Goal: Transaction & Acquisition: Book appointment/travel/reservation

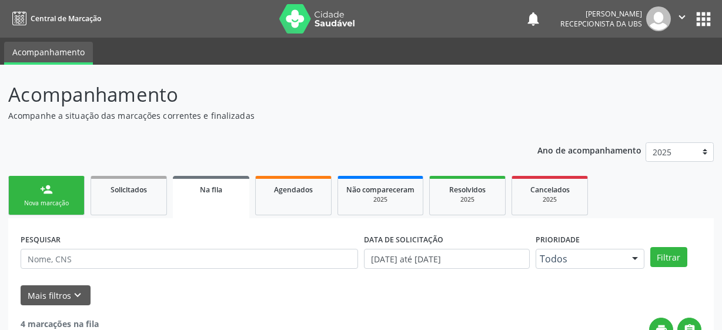
scroll to position [58, 0]
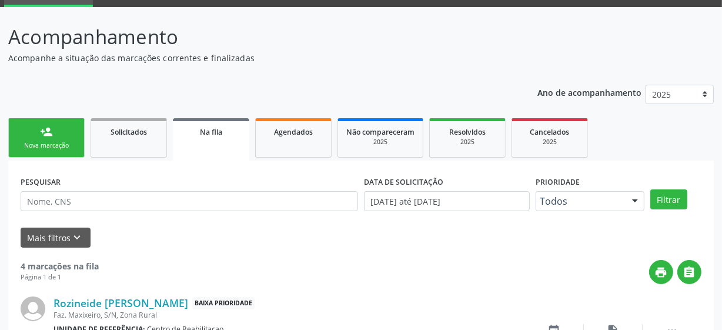
click at [63, 141] on div "Nova marcação" at bounding box center [46, 145] width 59 height 9
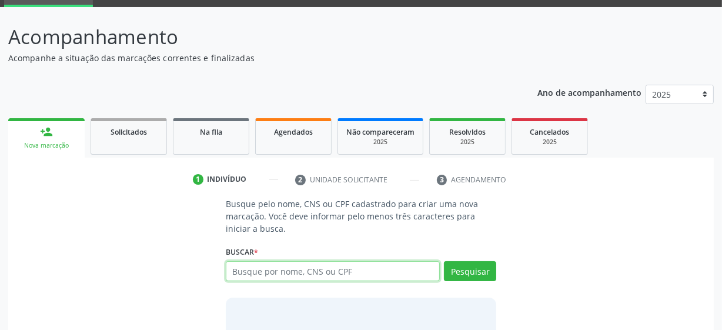
click at [278, 270] on input "text" at bounding box center [333, 271] width 214 height 20
type input "[PERSON_NAME]"
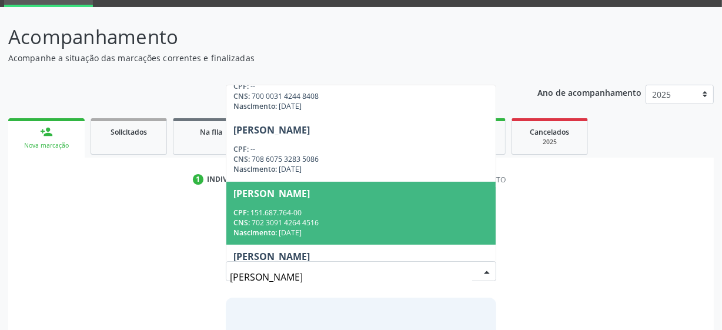
scroll to position [285, 0]
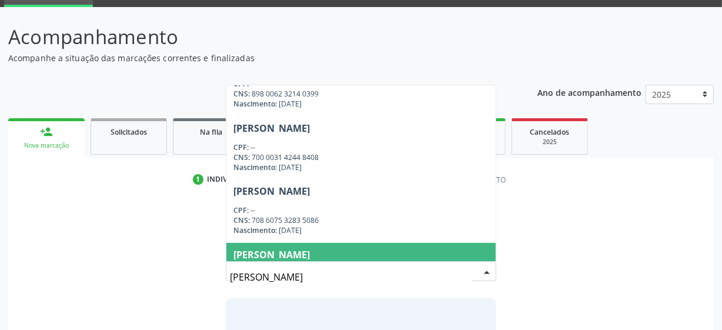
click at [335, 280] on input "[PERSON_NAME]" at bounding box center [351, 277] width 242 height 24
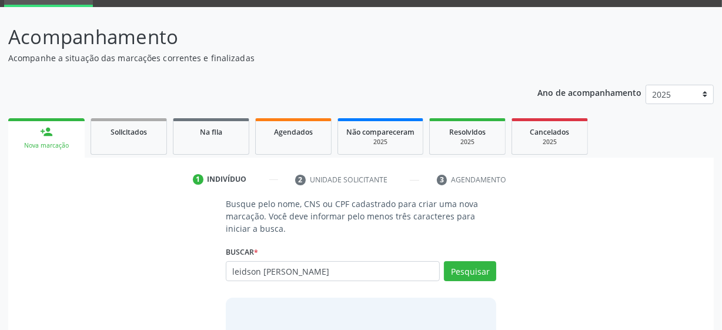
type input "leidson [PERSON_NAME]"
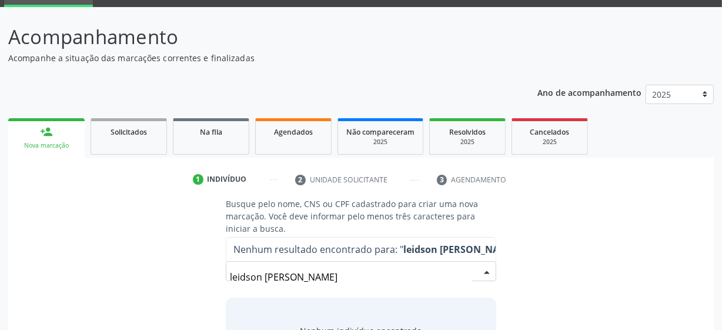
scroll to position [0, 0]
click at [336, 280] on input "leidson [PERSON_NAME]" at bounding box center [351, 277] width 242 height 24
click at [337, 275] on input "leidson [PERSON_NAME]" at bounding box center [351, 277] width 242 height 24
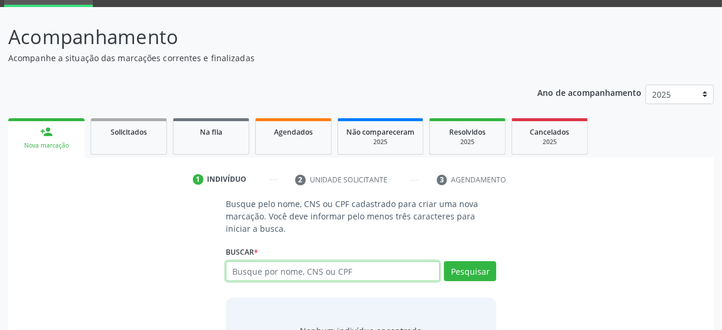
click at [296, 266] on input "text" at bounding box center [333, 271] width 214 height 20
paste input "177.781.334-40"
type input "177.781.334-40"
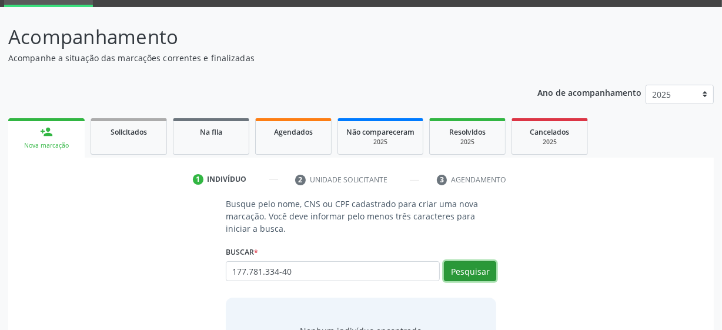
click at [473, 269] on button "Pesquisar" at bounding box center [470, 271] width 52 height 20
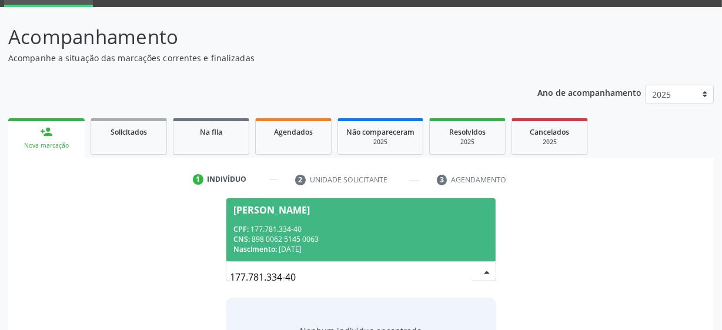
click at [357, 224] on div "CPF: 177.781.334-40" at bounding box center [360, 229] width 255 height 10
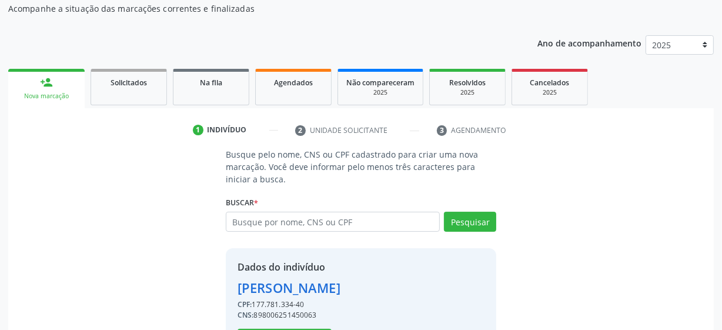
scroll to position [153, 0]
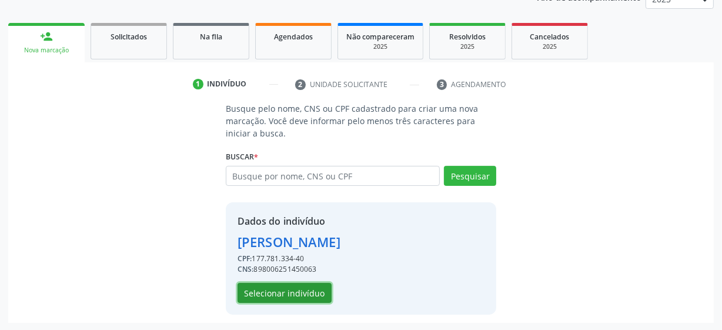
click at [298, 296] on button "Selecionar indivíduo" at bounding box center [284, 293] width 94 height 20
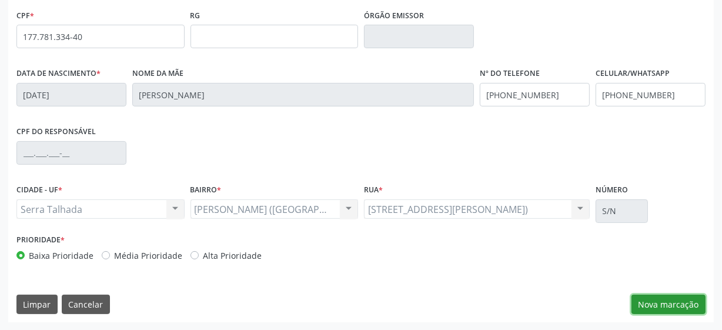
click at [666, 306] on button "Nova marcação" at bounding box center [668, 304] width 74 height 20
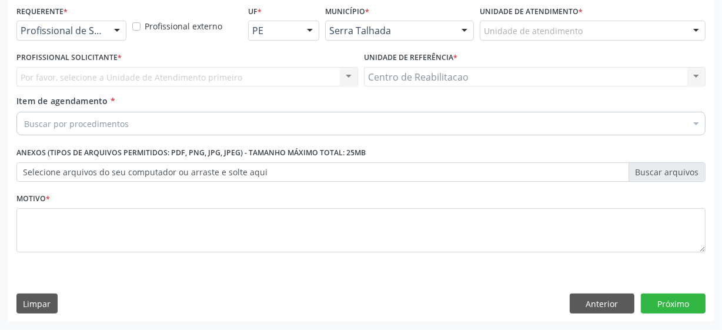
scroll to position [252, 0]
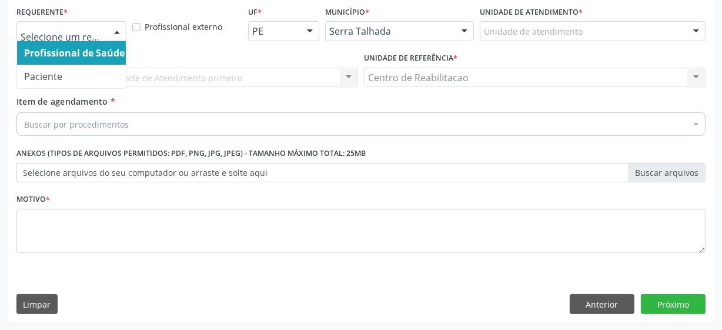
click at [110, 29] on div at bounding box center [117, 32] width 18 height 20
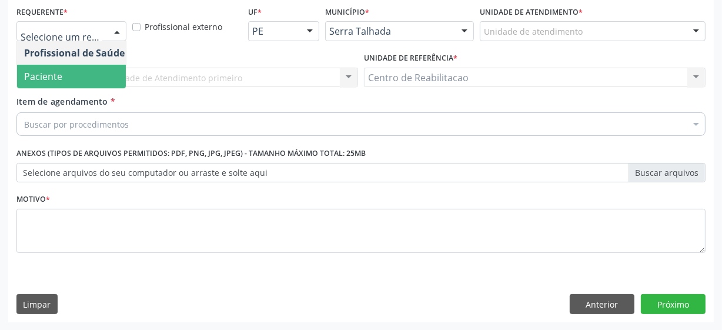
click at [90, 79] on span "Paciente" at bounding box center [74, 77] width 115 height 24
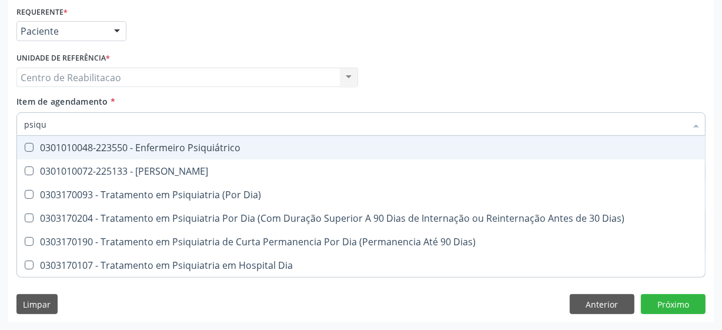
type input "psiqui"
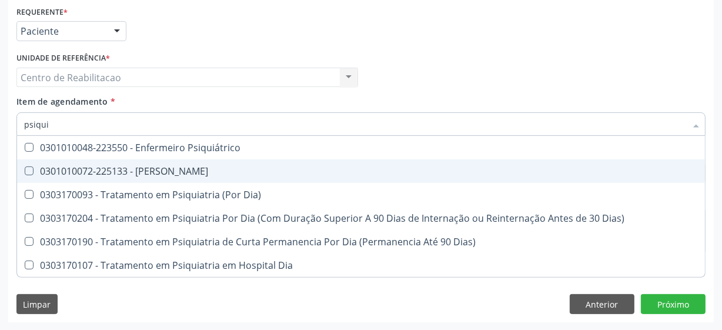
click at [226, 176] on span "0301010072-225133 - [PERSON_NAME]" at bounding box center [360, 171] width 687 height 24
checkbox Psiquiatra "true"
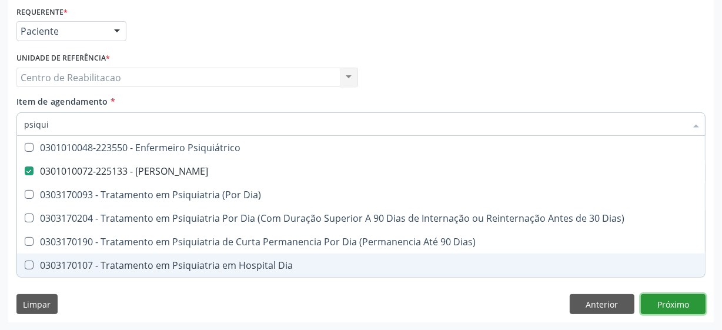
click at [661, 306] on div "Requerente * Paciente Profissional de Saúde Paciente Nenhum resultado encontrad…" at bounding box center [360, 162] width 705 height 319
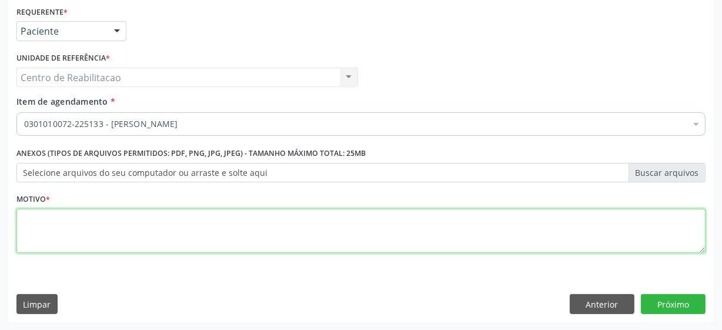
click at [281, 237] on textarea at bounding box center [360, 231] width 689 height 45
type textarea "**"
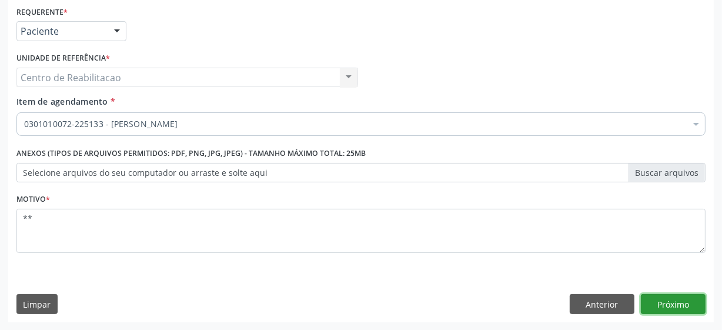
click at [692, 308] on button "Próximo" at bounding box center [672, 304] width 65 height 20
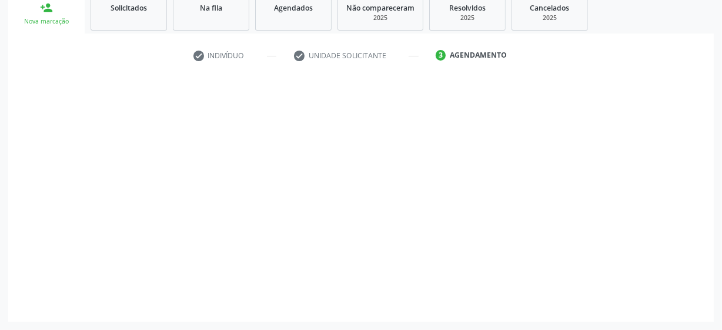
scroll to position [181, 0]
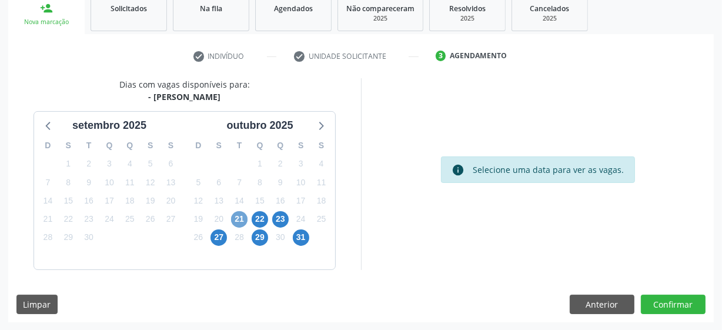
click at [240, 216] on span "21" at bounding box center [239, 219] width 16 height 16
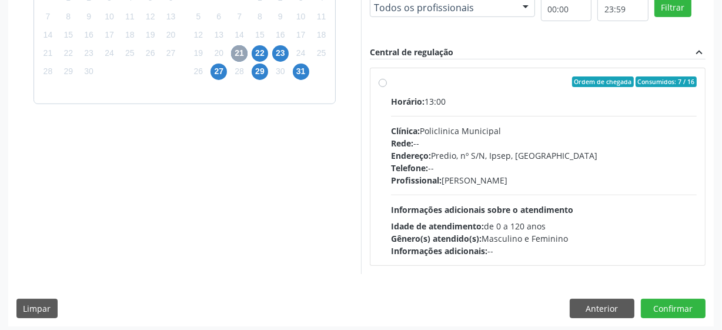
scroll to position [351, 0]
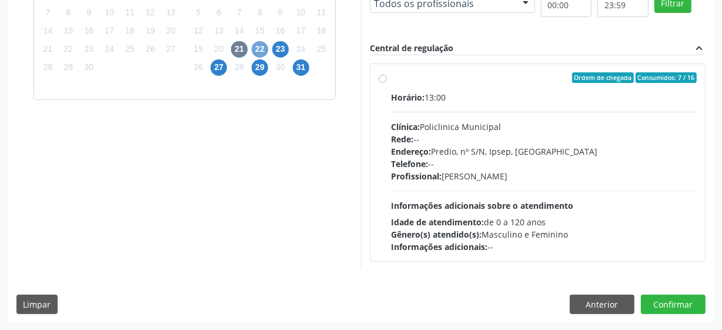
click at [260, 48] on span "22" at bounding box center [259, 49] width 16 height 16
click at [281, 49] on span "23" at bounding box center [280, 49] width 16 height 16
click at [222, 67] on span "27" at bounding box center [218, 67] width 16 height 16
click at [263, 68] on span "29" at bounding box center [259, 67] width 16 height 16
click at [298, 67] on span "31" at bounding box center [301, 67] width 16 height 16
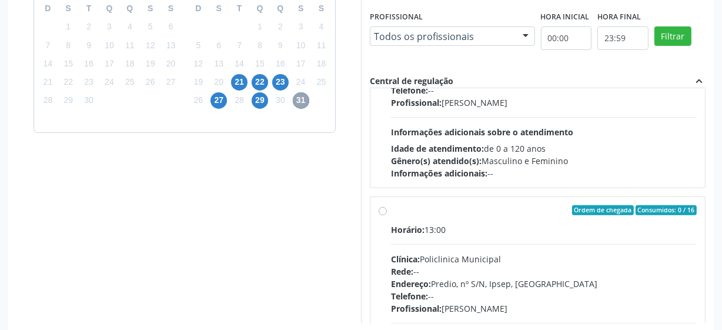
scroll to position [160, 0]
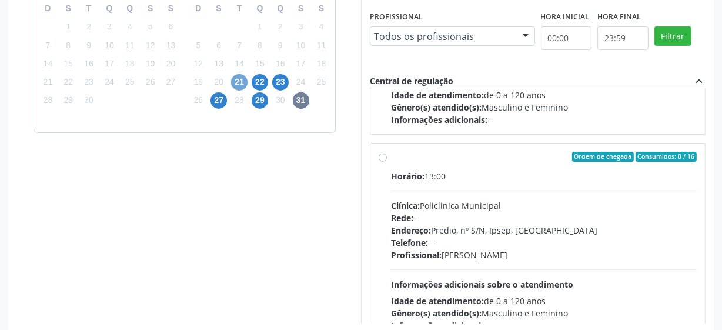
click at [243, 82] on span "21" at bounding box center [239, 82] width 16 height 16
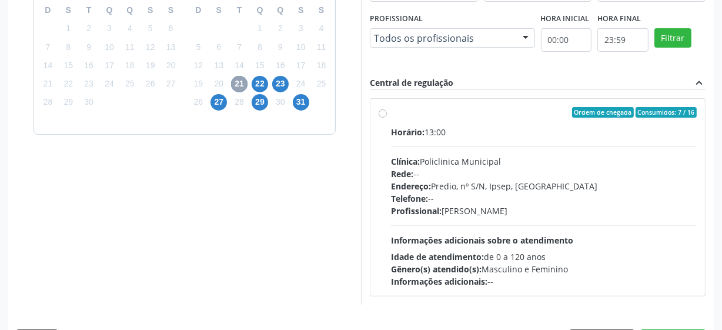
scroll to position [297, 0]
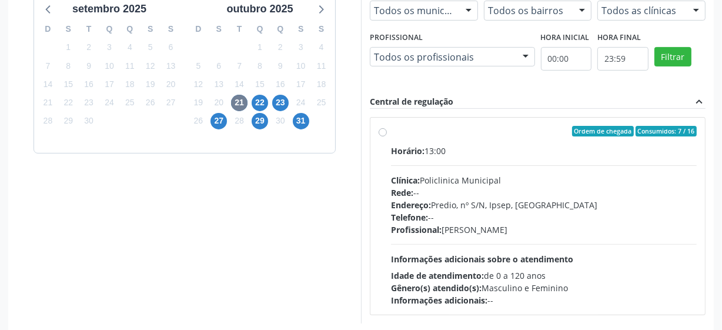
click at [247, 223] on div "Dias com vagas disponíveis para: - Médico Psiquiatra [DATE] D S T Q Q S S 31 1 …" at bounding box center [184, 142] width 353 height 361
click at [153, 263] on div "Dias com vagas disponíveis para: - Médico Psiquiatra [DATE] D S T Q Q S S 31 1 …" at bounding box center [184, 142] width 353 height 361
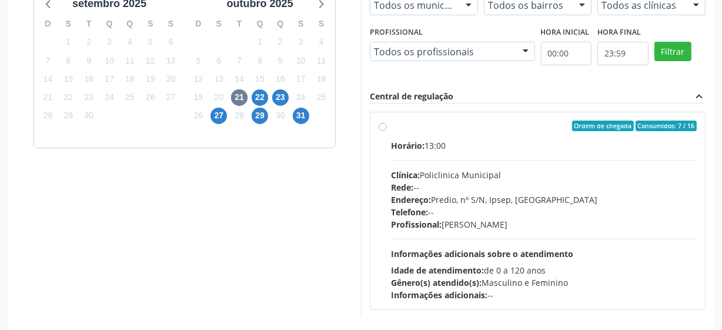
scroll to position [351, 0]
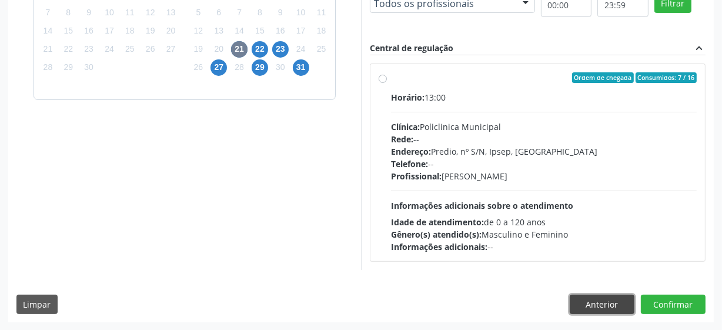
click at [585, 304] on button "Anterior" at bounding box center [601, 304] width 65 height 20
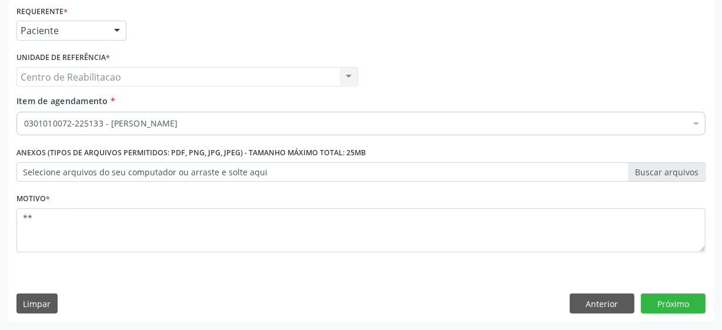
scroll to position [252, 0]
click at [24, 118] on input "Item de agendamento *" at bounding box center [24, 124] width 0 height 24
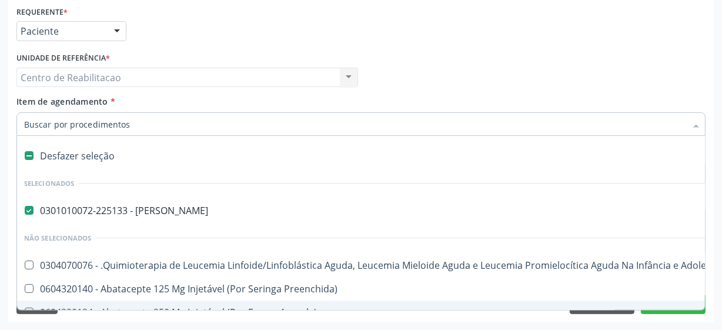
click at [222, 123] on input "Item de agendamento *" at bounding box center [355, 124] width 662 height 24
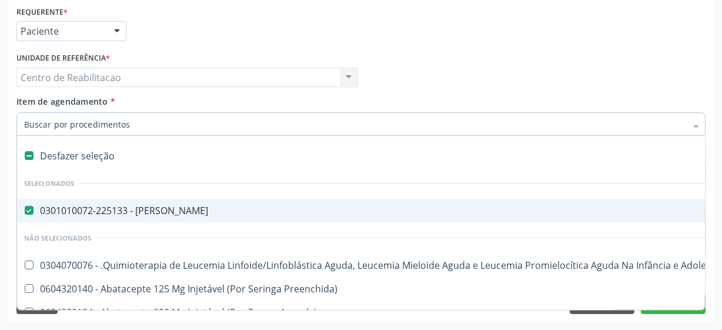
click at [32, 207] on Psiquiatra at bounding box center [29, 210] width 9 height 9
click at [25, 207] on Psiquiatra "checkbox" at bounding box center [21, 210] width 8 height 8
checkbox Psiquiatra "false"
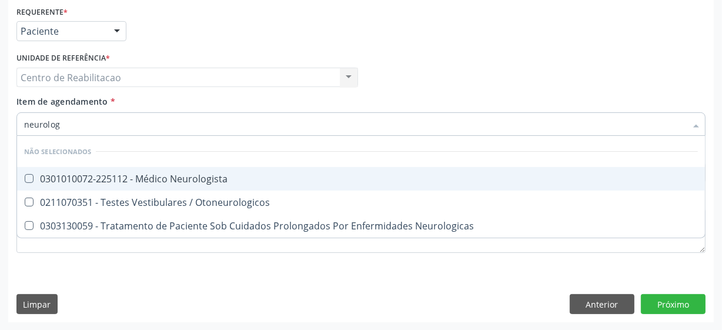
type input "neurologi"
click at [123, 177] on div "0301010072-225112 - Médico Neurologista" at bounding box center [360, 178] width 673 height 9
checkbox Neurologista "true"
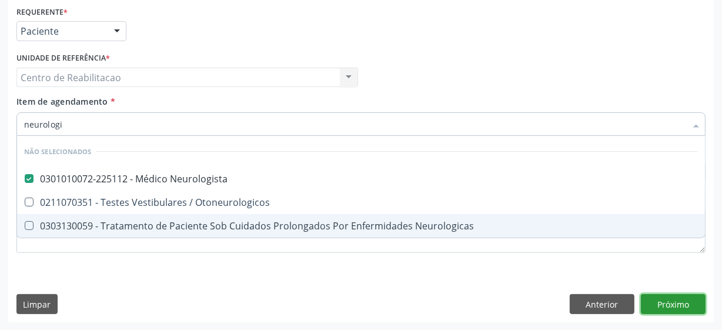
click at [674, 304] on div "Requerente * Paciente Profissional de Saúde Paciente Nenhum resultado encontrad…" at bounding box center [360, 162] width 705 height 319
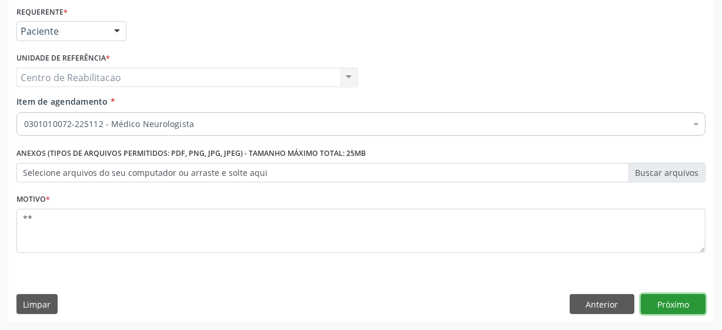
click at [691, 301] on button "Próximo" at bounding box center [672, 304] width 65 height 20
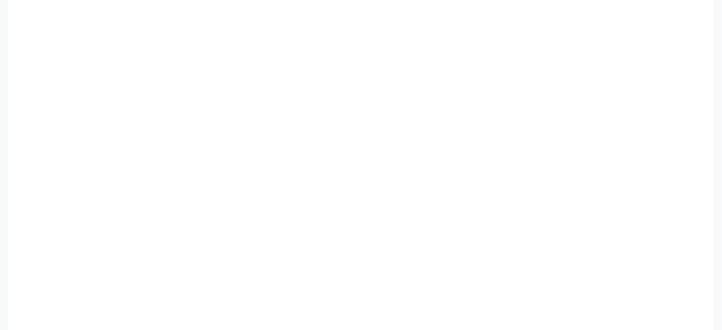
scroll to position [256, 0]
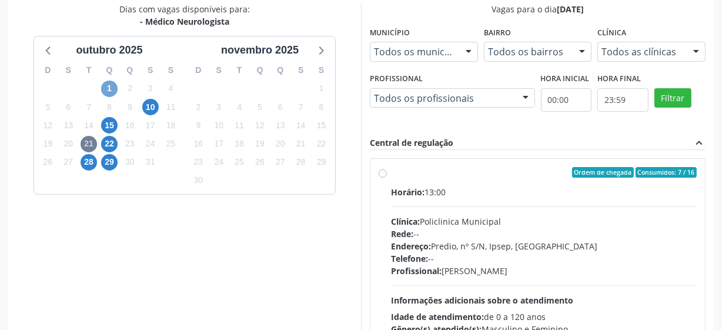
click at [110, 85] on span "1" at bounding box center [109, 88] width 16 height 16
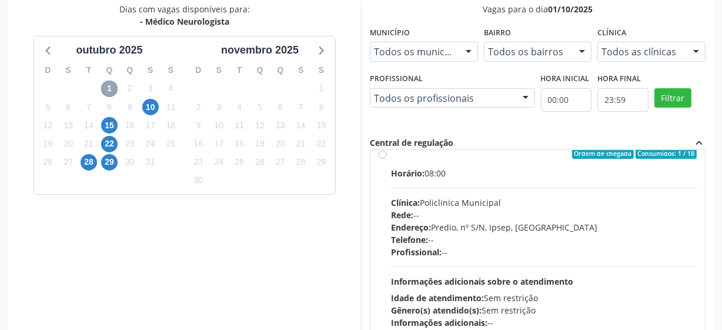
scroll to position [53, 0]
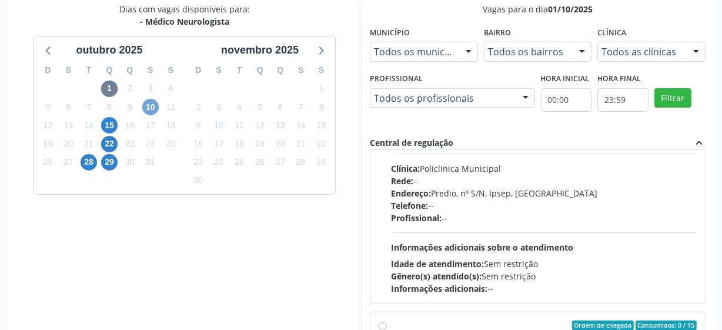
click at [153, 106] on span "10" at bounding box center [150, 107] width 16 height 16
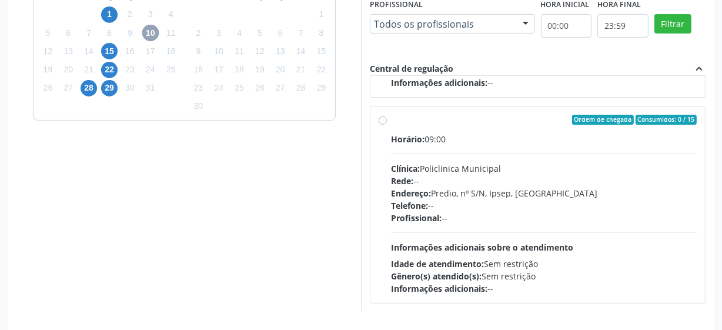
scroll to position [363, 0]
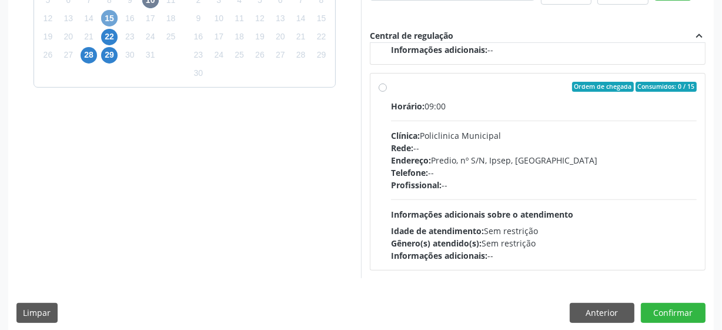
click at [108, 21] on span "15" at bounding box center [109, 18] width 16 height 16
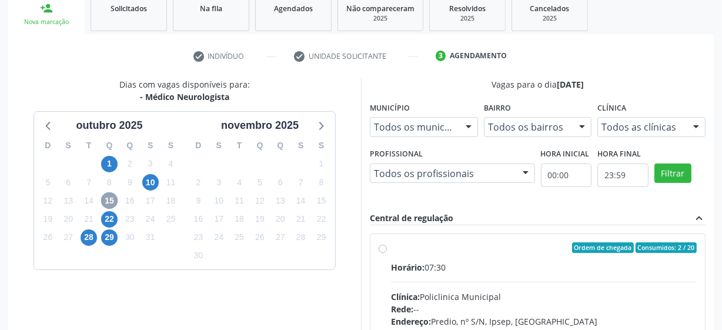
scroll to position [351, 0]
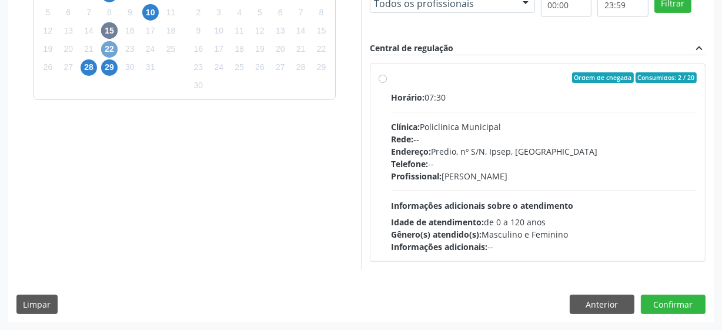
click at [116, 46] on span "22" at bounding box center [109, 49] width 16 height 16
click at [89, 65] on span "28" at bounding box center [88, 67] width 16 height 16
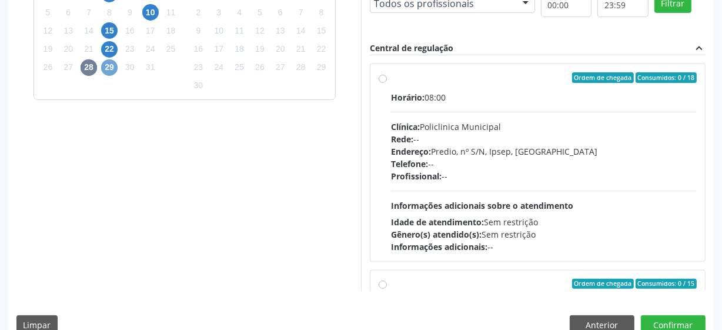
click at [112, 68] on span "29" at bounding box center [109, 67] width 16 height 16
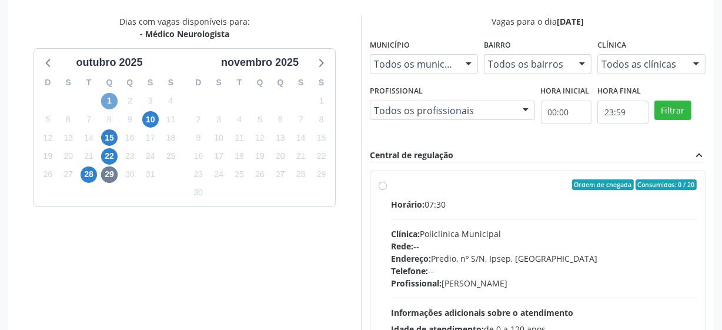
click at [109, 99] on span "1" at bounding box center [109, 101] width 16 height 16
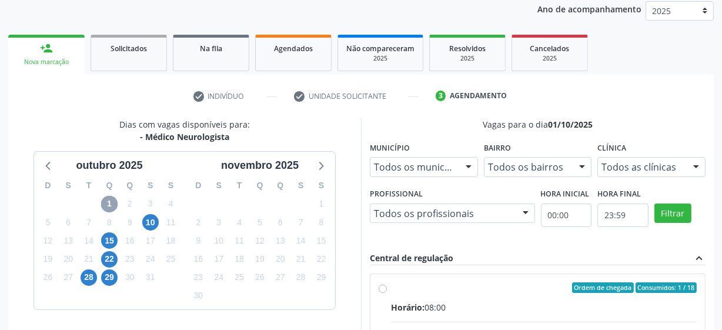
scroll to position [160, 0]
